Goal: Complete application form

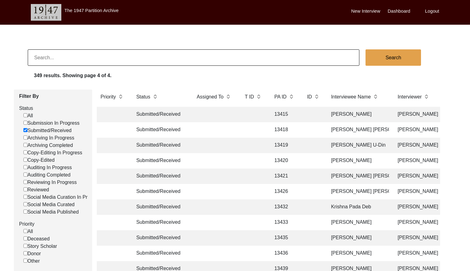
click at [66, 53] on input at bounding box center [194, 57] width 332 height 16
paste input "11292"
type input "11292"
checkbox input "false"
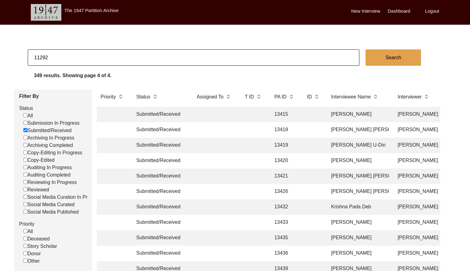
checkbox input "false"
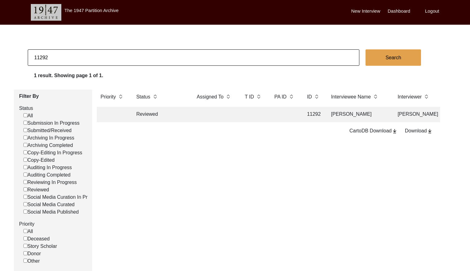
click at [229, 112] on td at bounding box center [214, 114] width 43 height 15
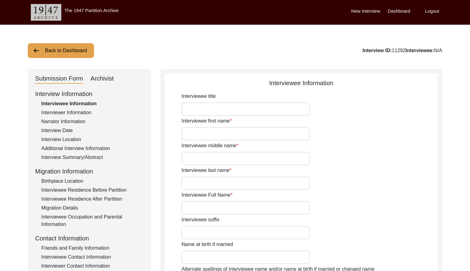
type input "Mr."
type input "Manohar"
type input "[PERSON_NAME]"
type input "Biswas"
type input "[PERSON_NAME]"
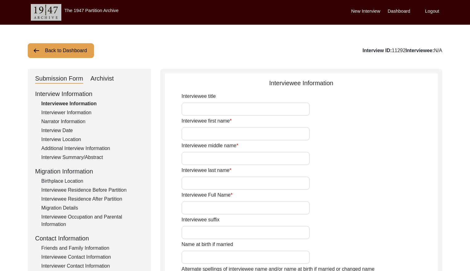
type input "[DATE]"
type input "80"
type input "[DEMOGRAPHIC_DATA]"
type input "N/A"
type input "Bengali"
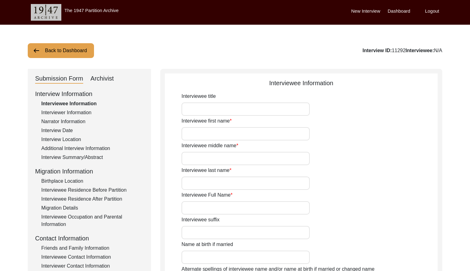
type input "[DEMOGRAPHIC_DATA]"
type input "Indian (Bengali)"
drag, startPoint x: 66, startPoint y: 128, endPoint x: 73, endPoint y: 129, distance: 7.1
click at [67, 128] on div "Interview Date" at bounding box center [92, 130] width 102 height 7
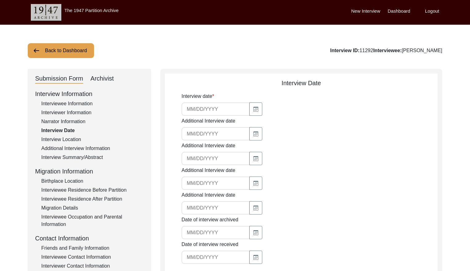
type input "[DATE]"
click at [220, 110] on input "[DATE]" at bounding box center [215, 108] width 68 height 13
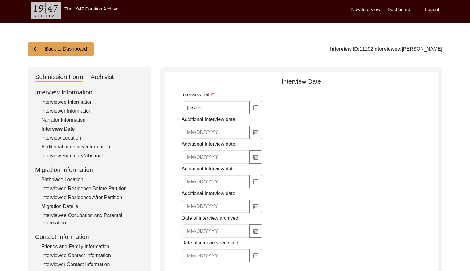
click at [79, 153] on div "Interview Summary/Abstract" at bounding box center [92, 155] width 102 height 7
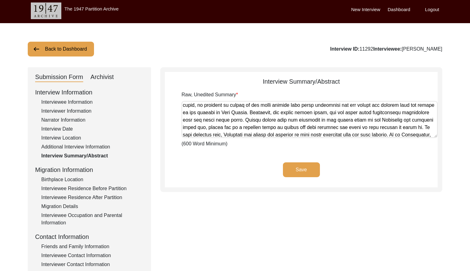
scroll to position [224, 0]
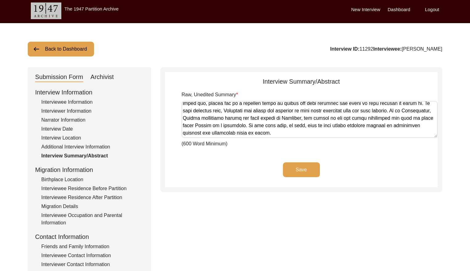
drag, startPoint x: 183, startPoint y: 105, endPoint x: 429, endPoint y: 145, distance: 248.9
click at [429, 145] on div "Raw, Unedited Summary (600 Word Minimum)" at bounding box center [309, 119] width 256 height 56
click at [105, 75] on div "Archivist" at bounding box center [102, 77] width 23 height 10
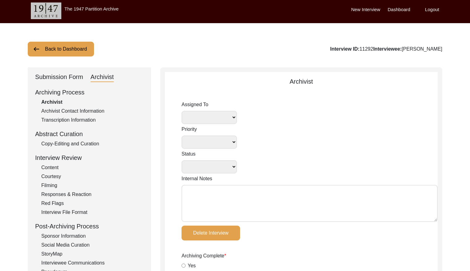
select select
select select "Reviewed"
type textarea "[DATE] Lesya: Assigned to Redaya for archiving. Due [DATE]. [DATE] Redaya began…"
radio input "true"
type input "[DATE]"
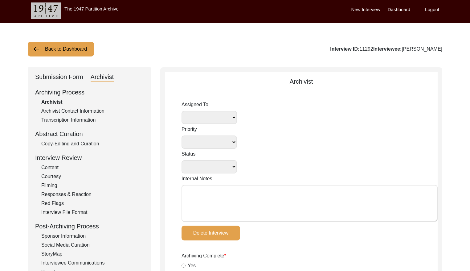
type textarea "Loremip 14, 8580 Dolors ametc adipiscin Elitsed 22, 7526 Doeius temporin utlabo…"
type input "[DATE]"
radio input "true"
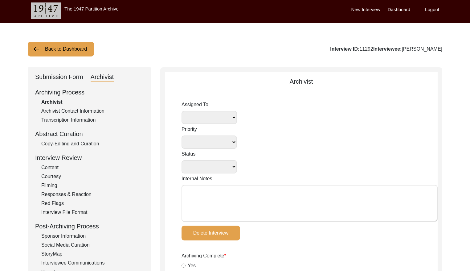
radio input "true"
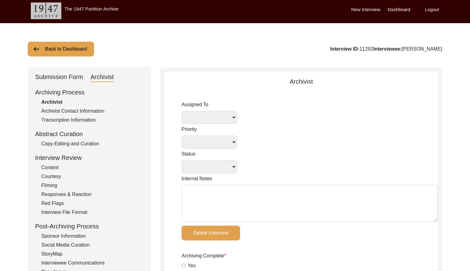
type input "0:51:40"
radio input "true"
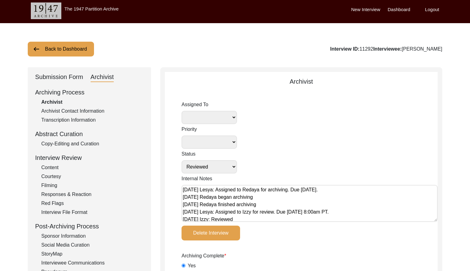
radio input "true"
type input "22"
radio input "true"
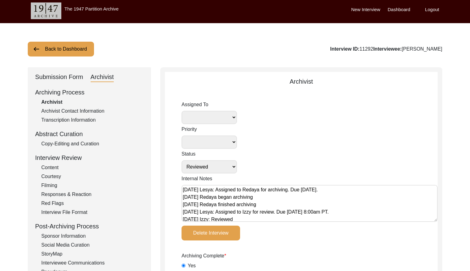
type input "Digital"
type input "N/A"
type input "mp4"
type textarea "[PERSON_NAME] length: 0:03:08"
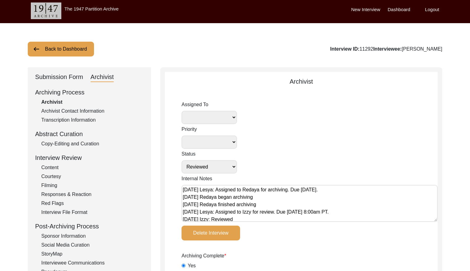
type input "mp4"
type input "6.62 GB"
select select
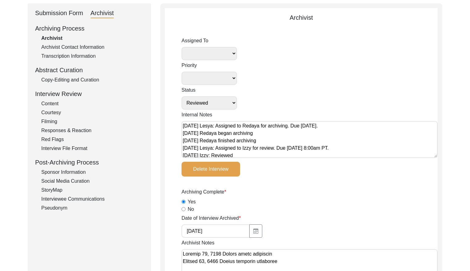
scroll to position [69, 0]
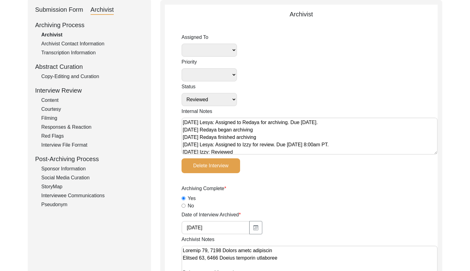
drag, startPoint x: 64, startPoint y: 75, endPoint x: 64, endPoint y: 79, distance: 3.7
click at [64, 76] on div "Copy-Editing and Curation" at bounding box center [92, 76] width 102 height 7
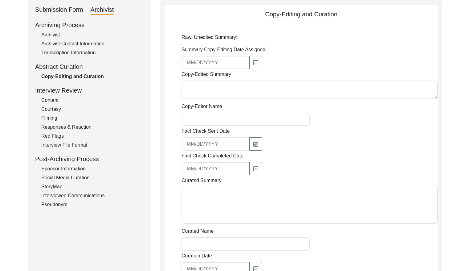
type textarea "L ipsumdol sitame co Adipi elitseddoe tem in utlabo etdolorem al eni Adminimven…"
type textarea "[PERSON_NAME] [DATE]: definition for 'subalterns' not verified"
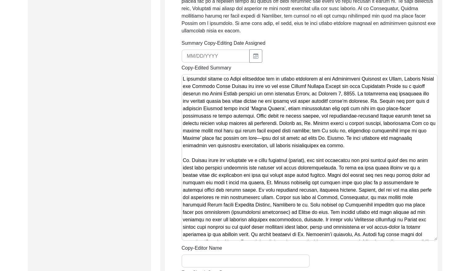
scroll to position [329, 0]
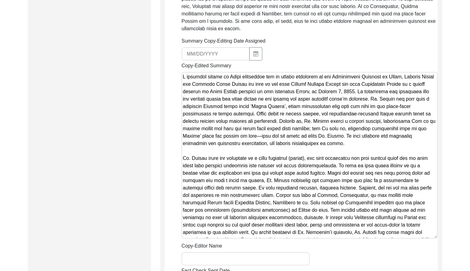
drag, startPoint x: 183, startPoint y: 70, endPoint x: 308, endPoint y: 102, distance: 129.0
click at [307, 102] on textarea "Copy-Edited Summary" at bounding box center [309, 155] width 256 height 166
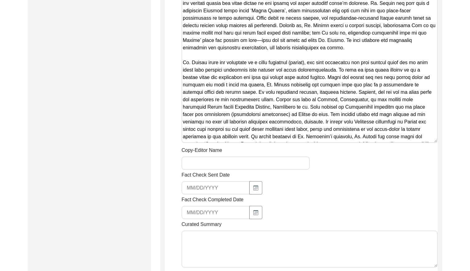
scroll to position [434, 0]
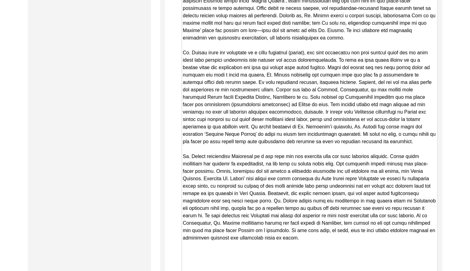
drag, startPoint x: 436, startPoint y: 124, endPoint x: 403, endPoint y: 257, distance: 136.2
click at [437, 270] on html "The 1947 Partition Archive New Interview Dashboard Logout Back to Dashboard Int…" at bounding box center [235, 110] width 470 height 1089
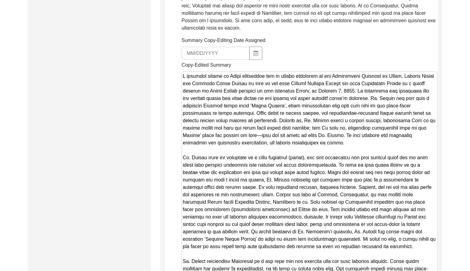
scroll to position [139, 0]
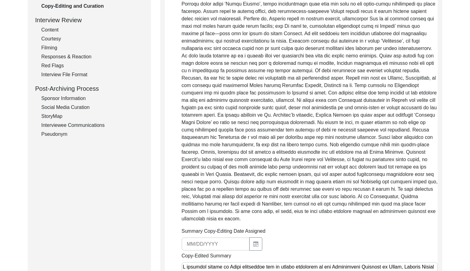
drag, startPoint x: 283, startPoint y: 233, endPoint x: 153, endPoint y: -21, distance: 285.2
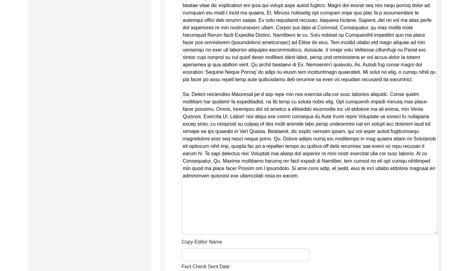
scroll to position [503, 0]
